Goal: Task Accomplishment & Management: Manage account settings

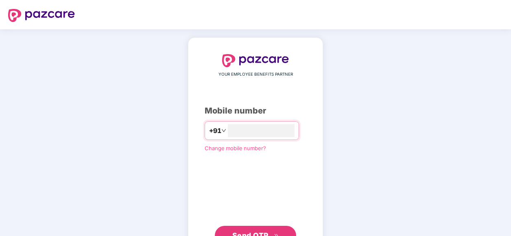
type input "**********"
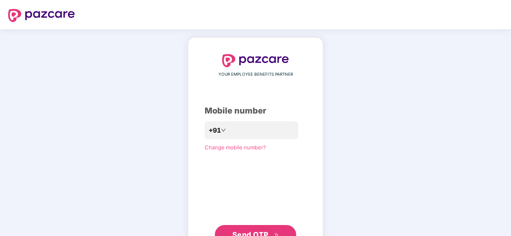
click at [391, 114] on div "**********" at bounding box center [255, 149] width 511 height 240
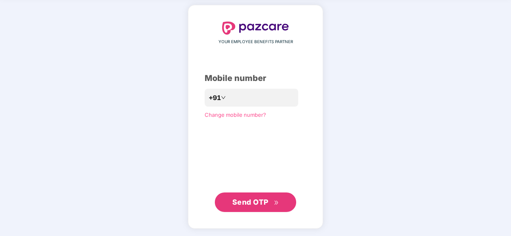
click at [270, 205] on span "Send OTP" at bounding box center [255, 202] width 47 height 11
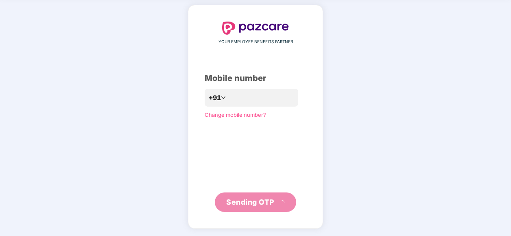
scroll to position [29, 0]
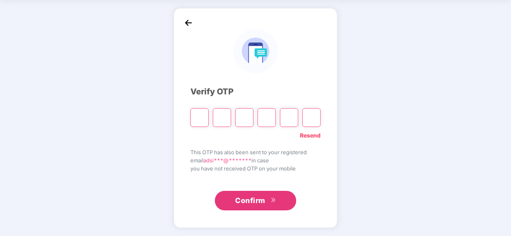
click at [315, 136] on link "Resend" at bounding box center [310, 135] width 21 height 9
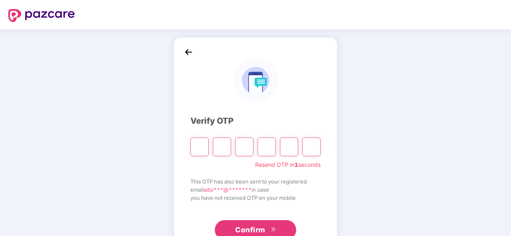
click at [201, 149] on input "Please enter verification code. Digit 1" at bounding box center [199, 147] width 18 height 19
type input "*"
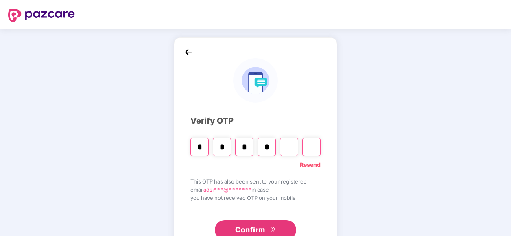
type input "*"
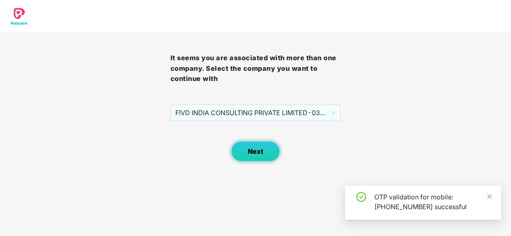
click at [269, 157] on button "Next" at bounding box center [255, 151] width 49 height 20
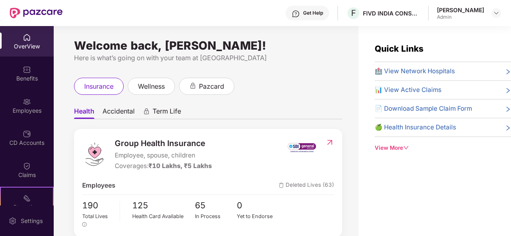
click at [315, 88] on div "insurance wellness pazcard" at bounding box center [208, 86] width 268 height 17
click at [26, 105] on img at bounding box center [27, 102] width 8 height 8
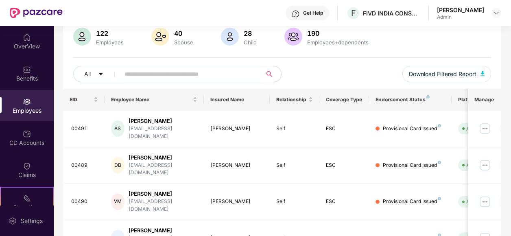
scroll to position [63, 0]
click at [190, 73] on input "text" at bounding box center [188, 74] width 126 height 12
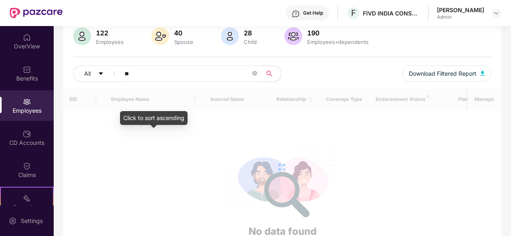
type input "*"
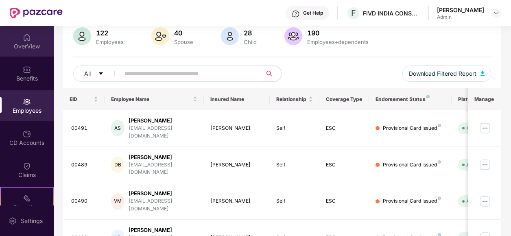
scroll to position [0, 0]
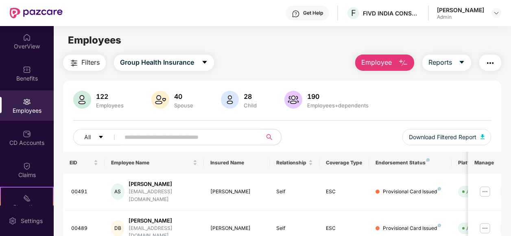
click at [98, 66] on span "Filters" at bounding box center [90, 62] width 18 height 10
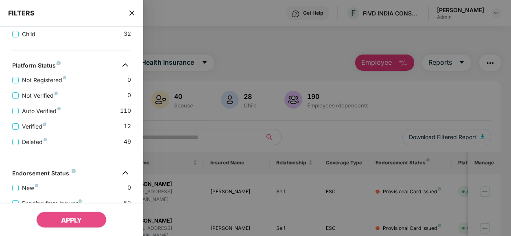
scroll to position [199, 0]
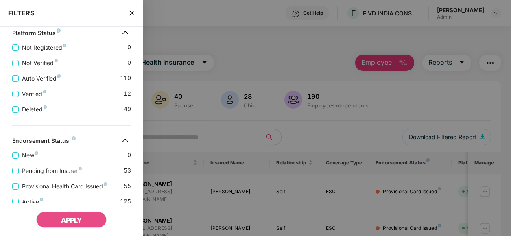
click at [35, 103] on div "Deleted 49" at bounding box center [71, 105] width 119 height 15
click at [25, 111] on span "Deleted" at bounding box center [34, 109] width 31 height 9
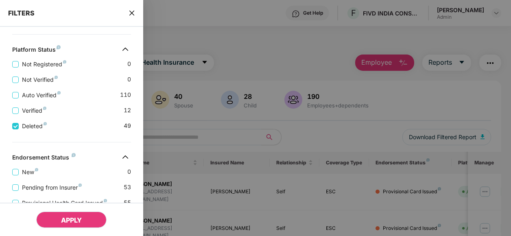
click at [77, 223] on span "APPLY" at bounding box center [71, 220] width 21 height 8
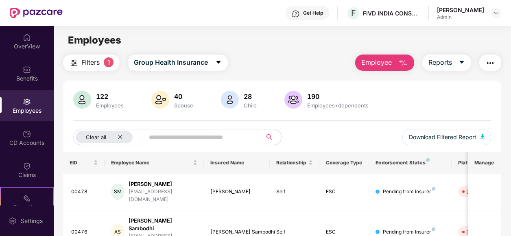
click at [187, 132] on input "text" at bounding box center [200, 137] width 102 height 12
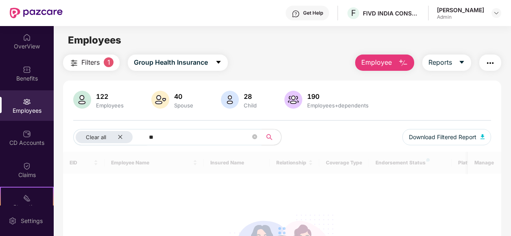
type input "*"
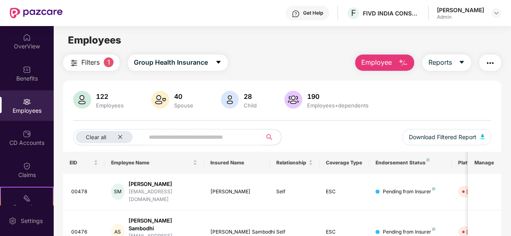
click at [24, 103] on img at bounding box center [27, 102] width 8 height 8
click at [121, 137] on icon "close" at bounding box center [120, 136] width 5 height 5
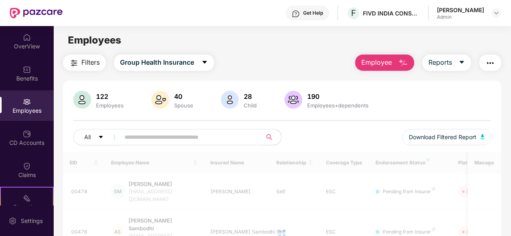
click at [133, 136] on input "text" at bounding box center [188, 137] width 126 height 12
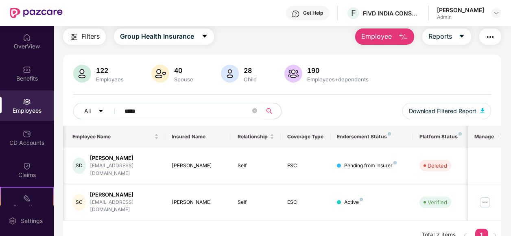
scroll to position [0, 39]
type input "*****"
click at [256, 107] on span at bounding box center [254, 111] width 5 height 8
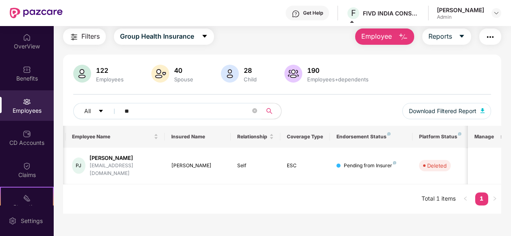
type input "*"
click at [193, 107] on input "****" at bounding box center [188, 111] width 126 height 12
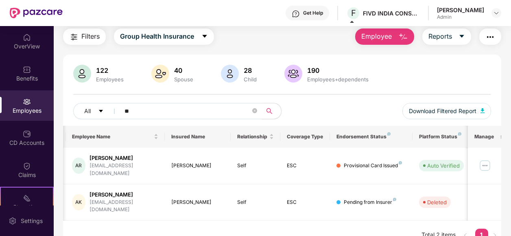
type input "*"
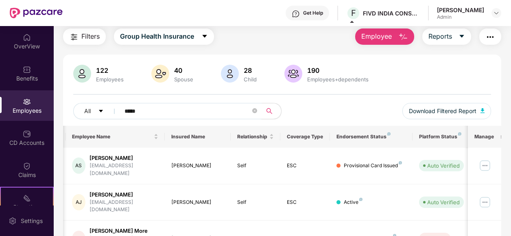
scroll to position [55, 0]
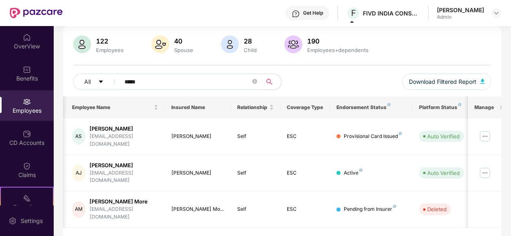
click at [193, 83] on input "*****" at bounding box center [188, 82] width 126 height 12
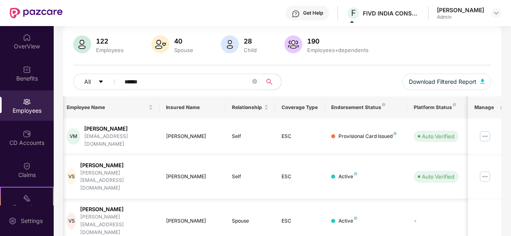
scroll to position [0, 45]
type input "*"
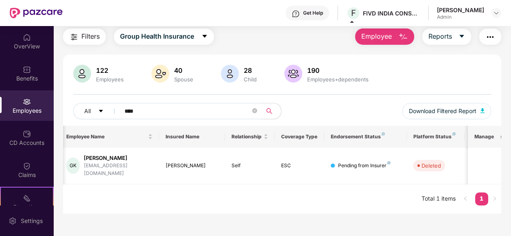
scroll to position [26, 0]
type input "****"
click at [255, 111] on icon "close-circle" at bounding box center [254, 110] width 5 height 5
type input "*"
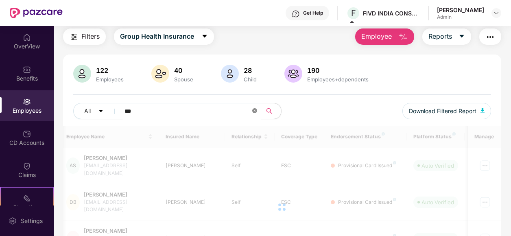
scroll to position [55, 0]
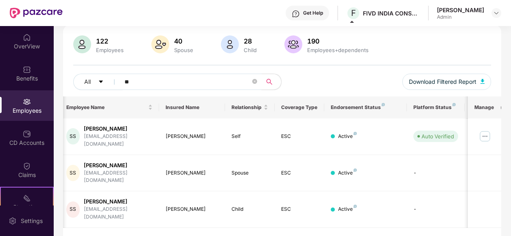
type input "*"
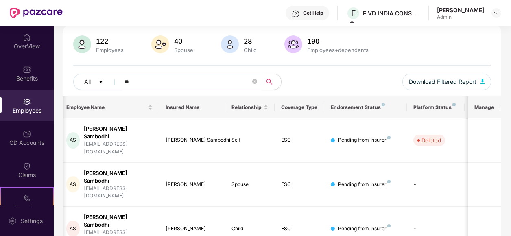
type input "*"
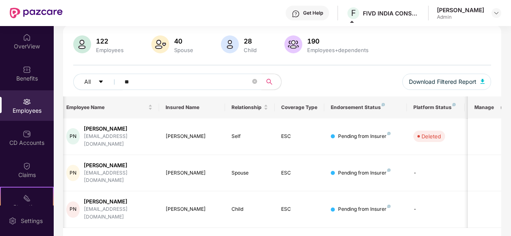
type input "*"
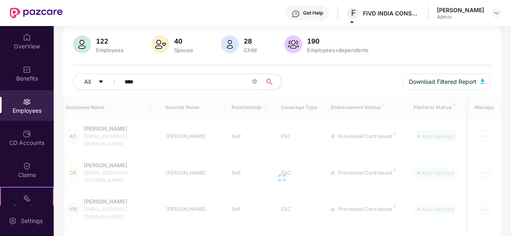
scroll to position [26, 0]
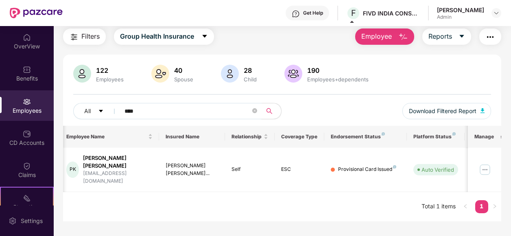
click at [189, 107] on input "****" at bounding box center [188, 111] width 126 height 12
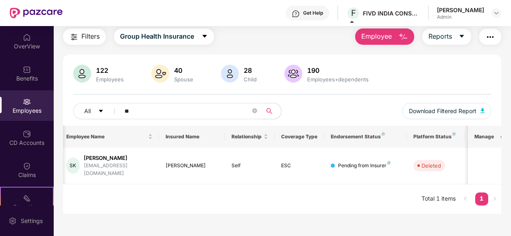
type input "*"
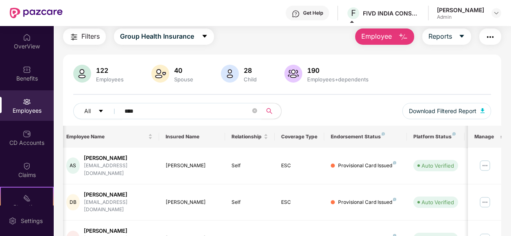
scroll to position [55, 0]
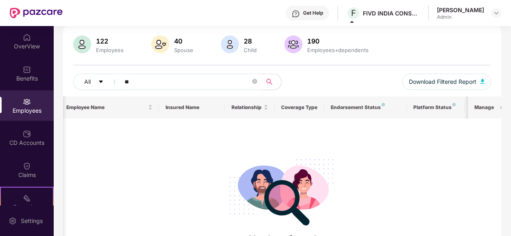
type input "*"
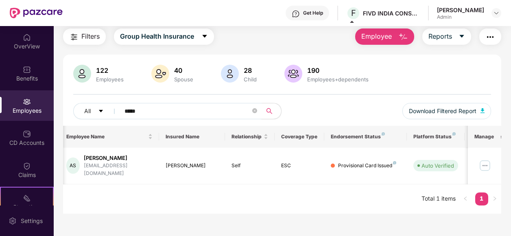
scroll to position [26, 0]
type input "*"
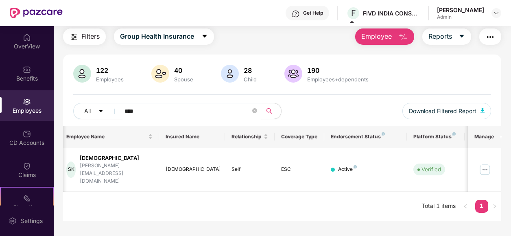
type input "****"
click at [244, 197] on div "EID Employee Name Insured Name Relationship Coverage Type Endorsement Status Pl…" at bounding box center [282, 174] width 438 height 96
click at [247, 203] on div "EID Employee Name Insured Name Relationship Coverage Type Endorsement Status Pl…" at bounding box center [282, 174] width 438 height 96
click at [266, 42] on div "Filters Group Health Insurance Employee Reports" at bounding box center [282, 36] width 438 height 16
